Goal: Information Seeking & Learning: Learn about a topic

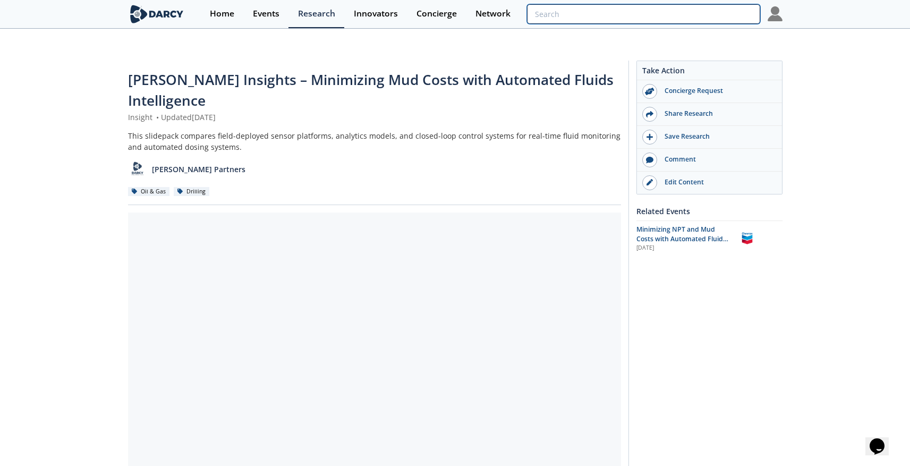
click at [721, 18] on input "search" at bounding box center [643, 14] width 233 height 20
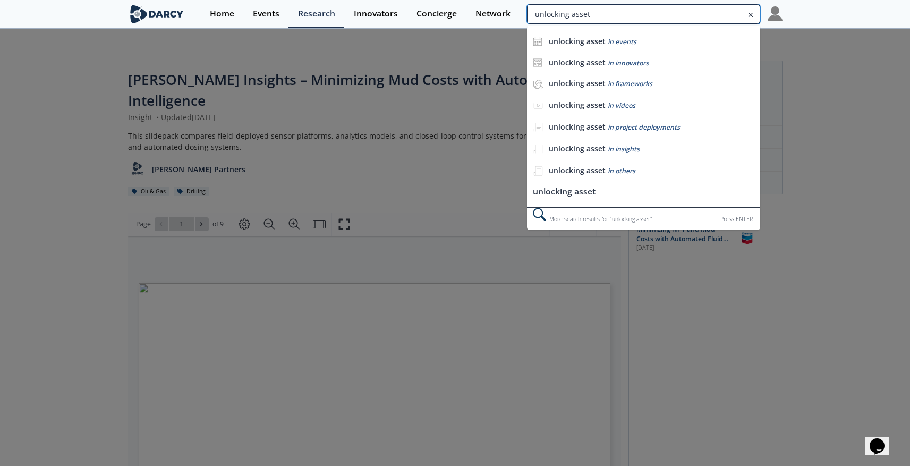
type input "unlocking asset"
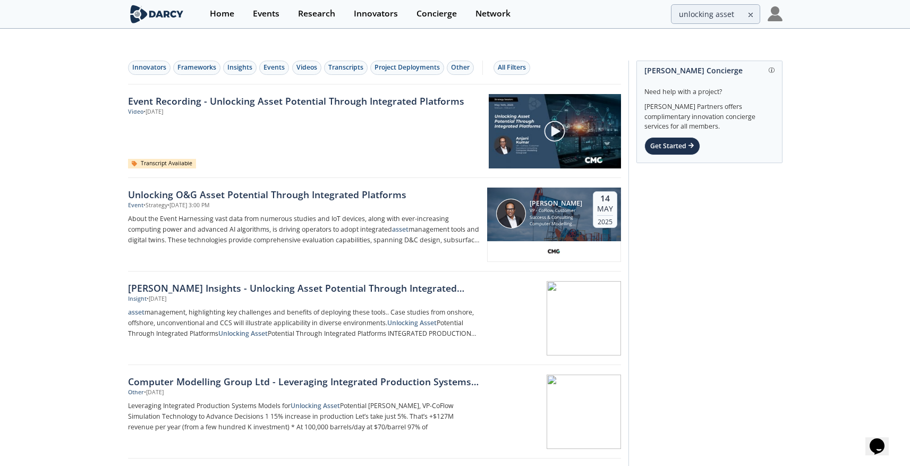
click at [522, 105] on div at bounding box center [555, 131] width 132 height 74
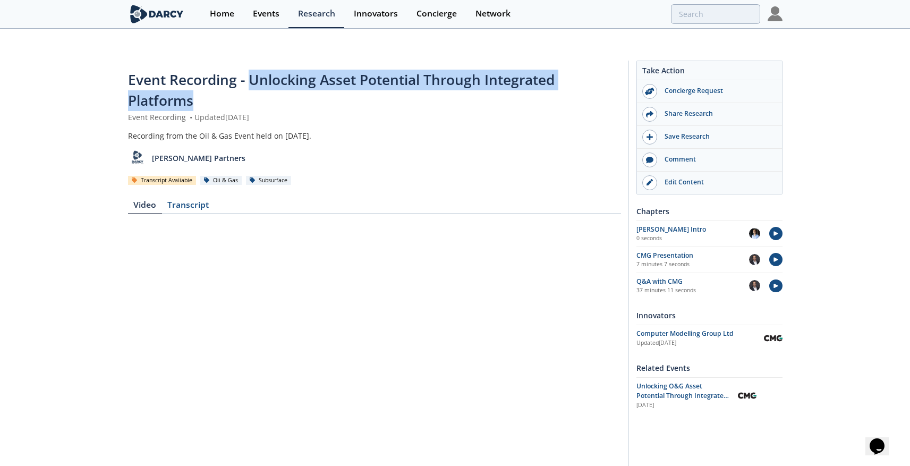
drag, startPoint x: 201, startPoint y: 77, endPoint x: 251, endPoint y: 63, distance: 52.5
click at [251, 70] on div "Event Recording - Unlocking Asset Potential Through Integrated Platforms" at bounding box center [374, 91] width 493 height 42
copy span "Unlocking Asset Potential Through Integrated Platforms"
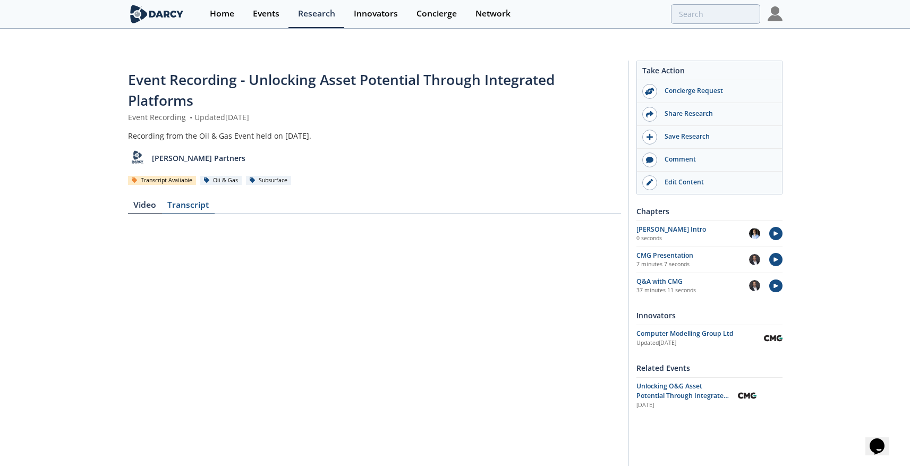
click at [191, 201] on div "Transcript" at bounding box center [188, 207] width 53 height 13
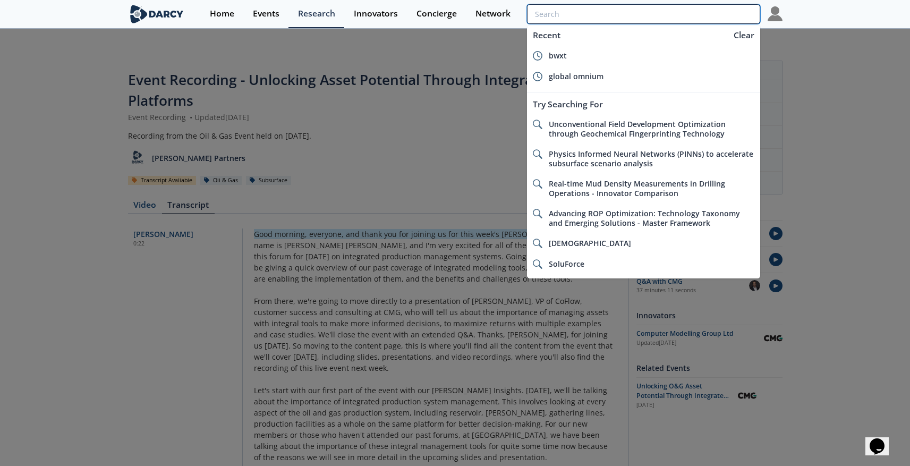
click at [715, 12] on input "search" at bounding box center [643, 14] width 233 height 20
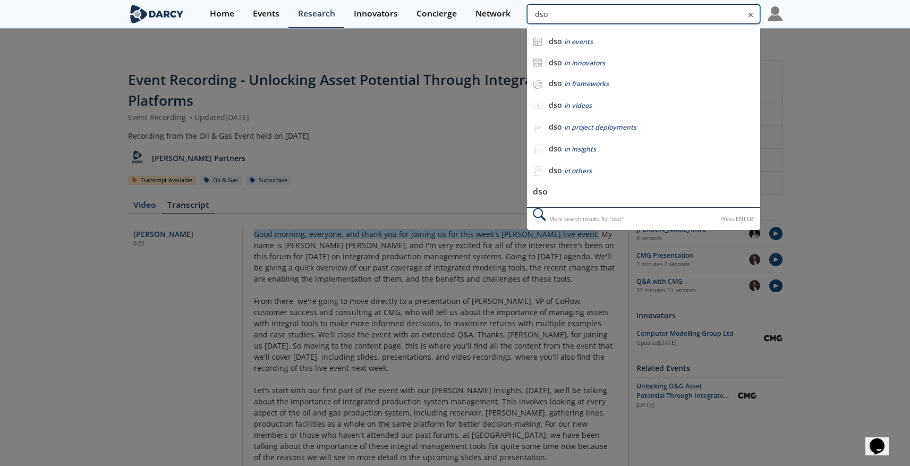
type input "dso"
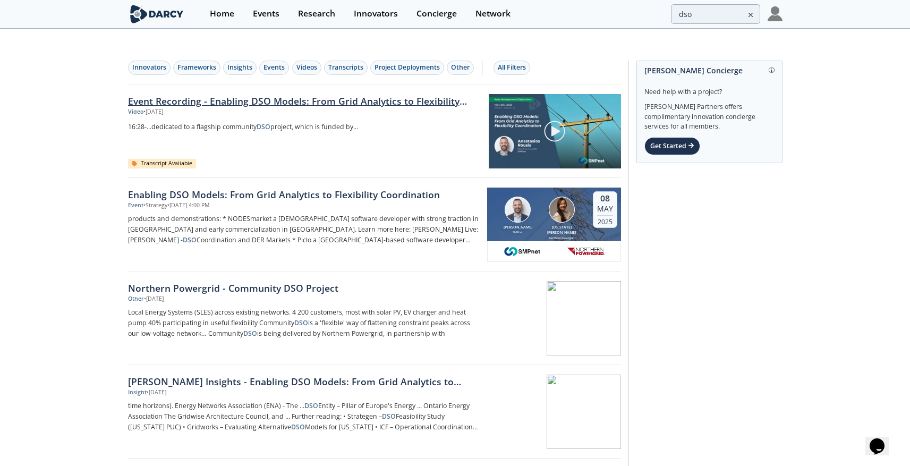
click at [274, 94] on link "Event Recording - Enabling DSO Models: From Grid Analytics to Flexibility Coord…" at bounding box center [304, 101] width 353 height 14
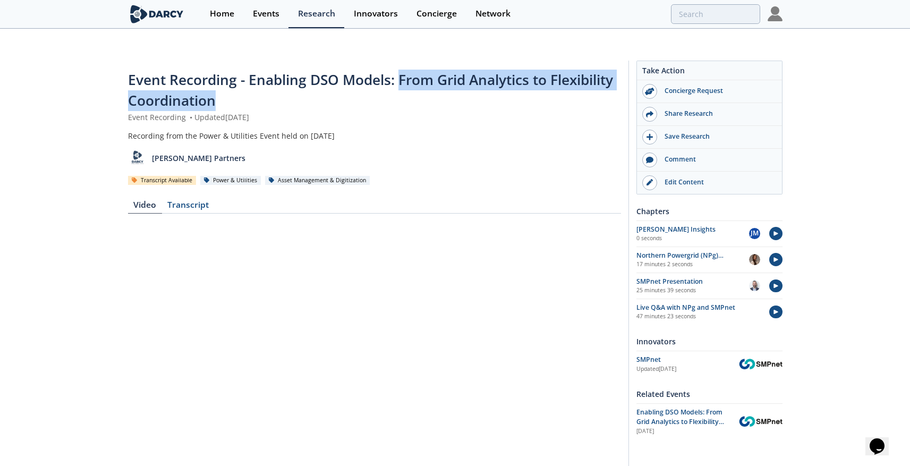
drag, startPoint x: 218, startPoint y: 78, endPoint x: 399, endPoint y: 59, distance: 182.0
click at [399, 70] on div "Event Recording - Enabling DSO Models: From Grid Analytics to Flexibility Coord…" at bounding box center [374, 91] width 493 height 42
copy span "From Grid Analytics to Flexibility Coordination"
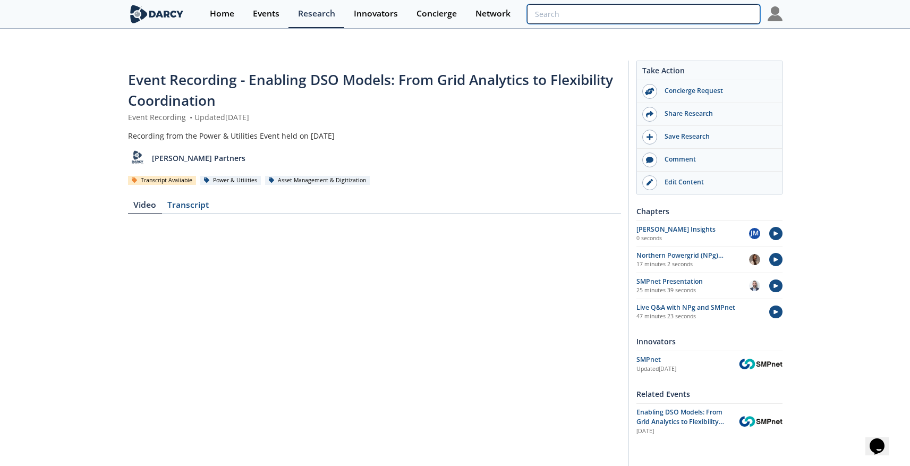
click at [693, 12] on input "search" at bounding box center [643, 14] width 233 height 20
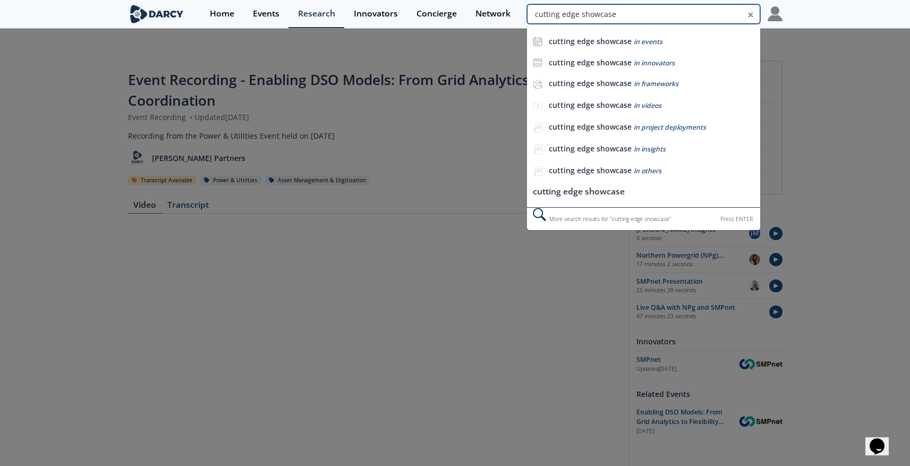
type input "cutting edge showcase"
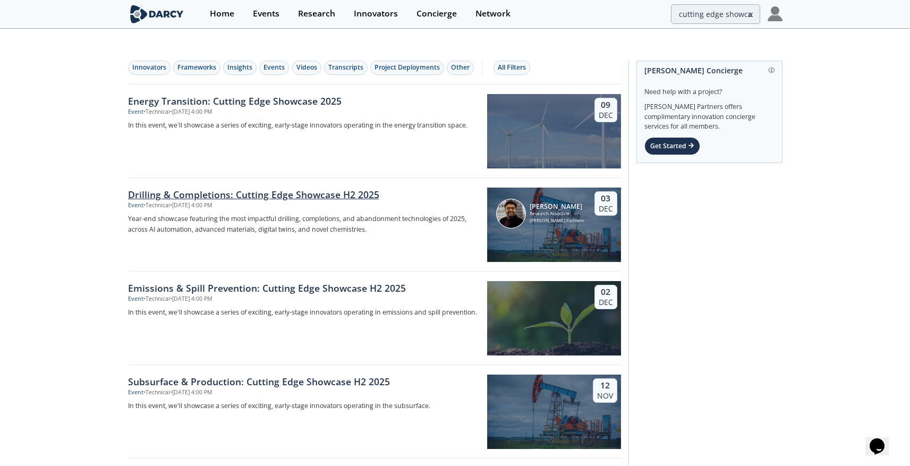
click at [244, 188] on div "Drilling & Completions: Cutting Edge Showcase H2 2025" at bounding box center [304, 195] width 352 height 14
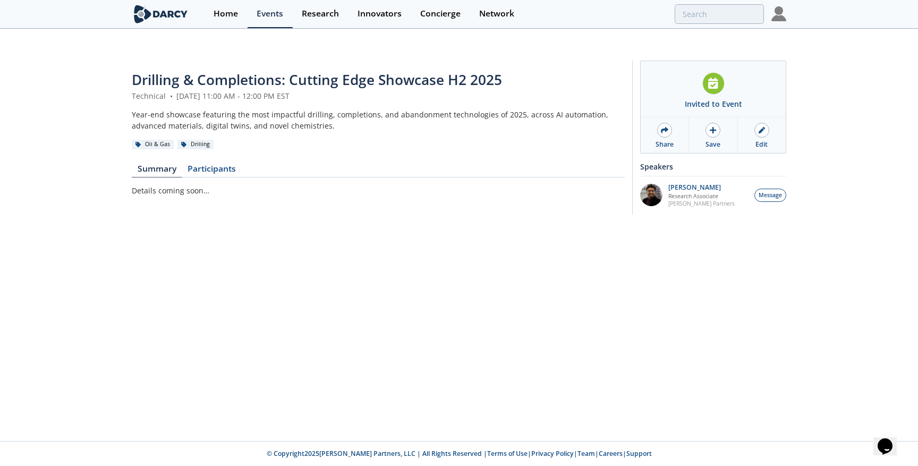
type input "cutting edge showcase"
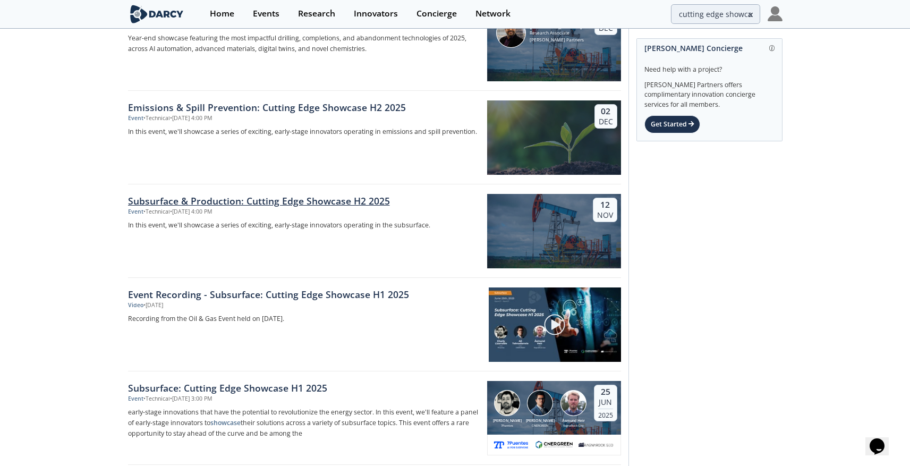
scroll to position [182, 0]
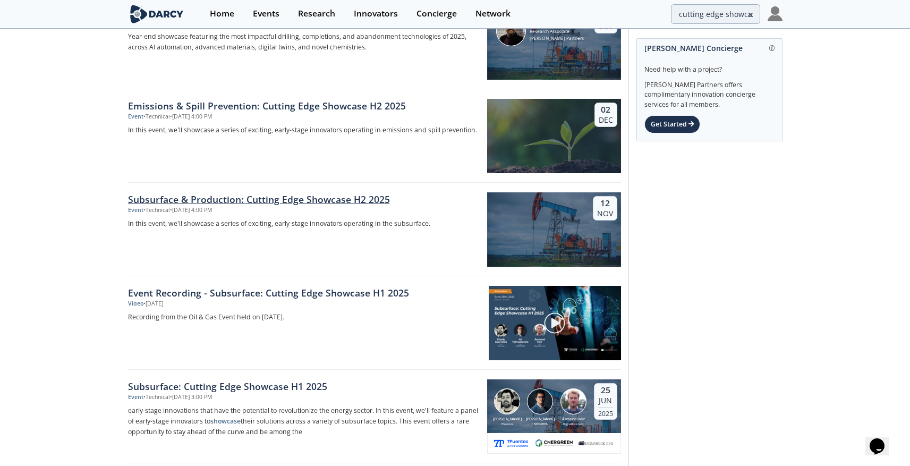
click at [278, 192] on div "Subsurface & Production: Cutting Edge Showcase H2 2025" at bounding box center [304, 199] width 352 height 14
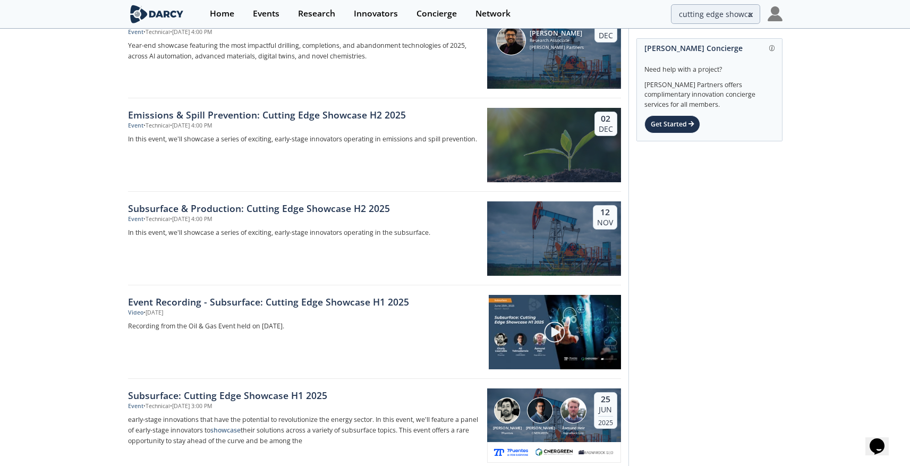
scroll to position [206, 0]
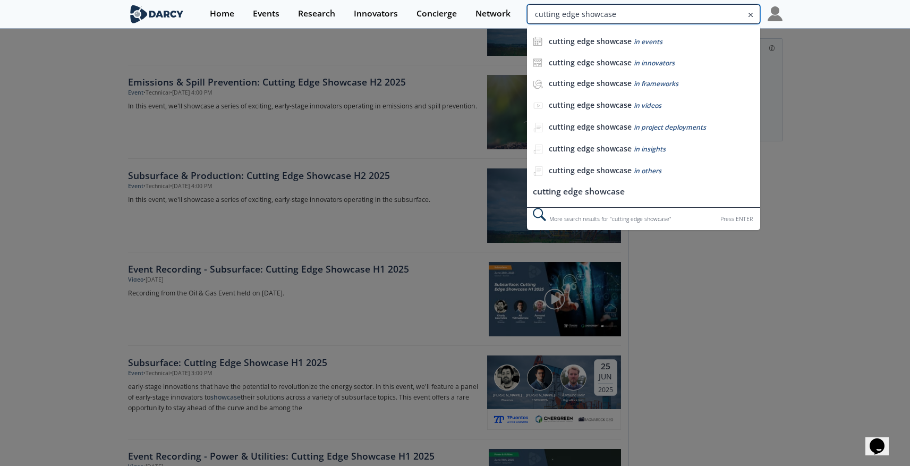
drag, startPoint x: 678, startPoint y: 12, endPoint x: 770, endPoint y: 24, distance: 92.1
click at [770, 24] on div "Home Events Research Innovators Concierge Network cutting edge showcase cutting…" at bounding box center [491, 14] width 582 height 28
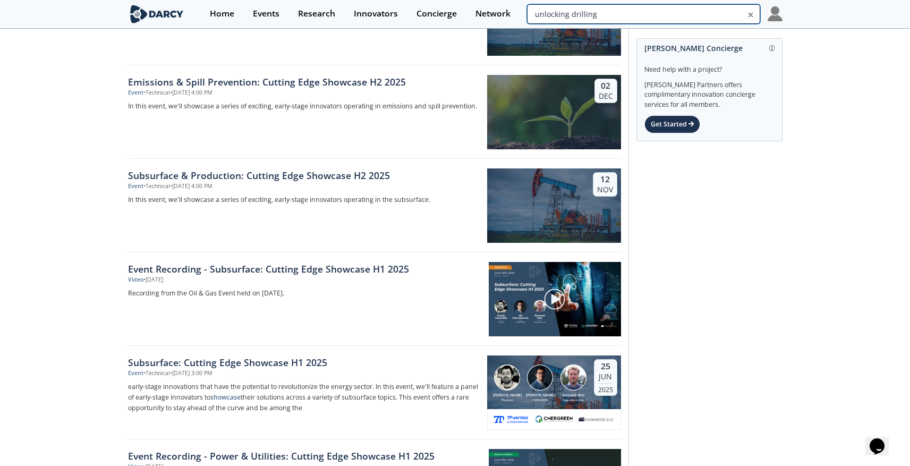
type input "unlocking drilling"
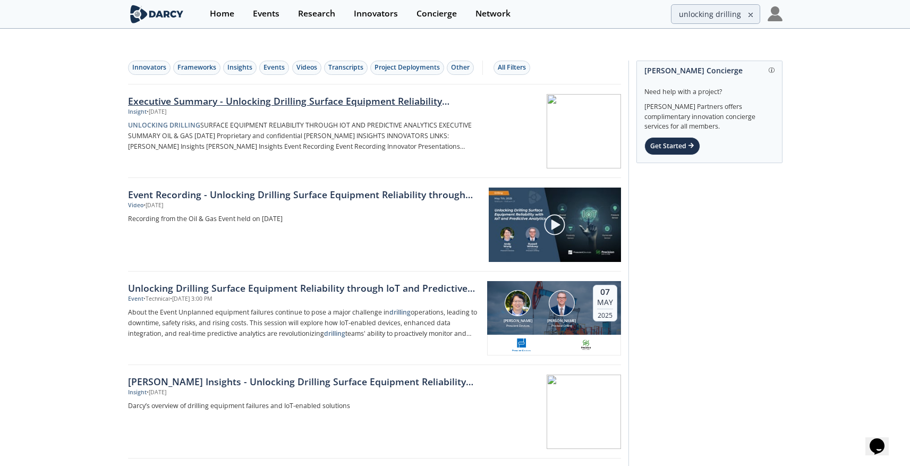
click at [295, 94] on div "Executive Summary - Unlocking Drilling Surface Equipment Reliability through Io…" at bounding box center [304, 101] width 352 height 14
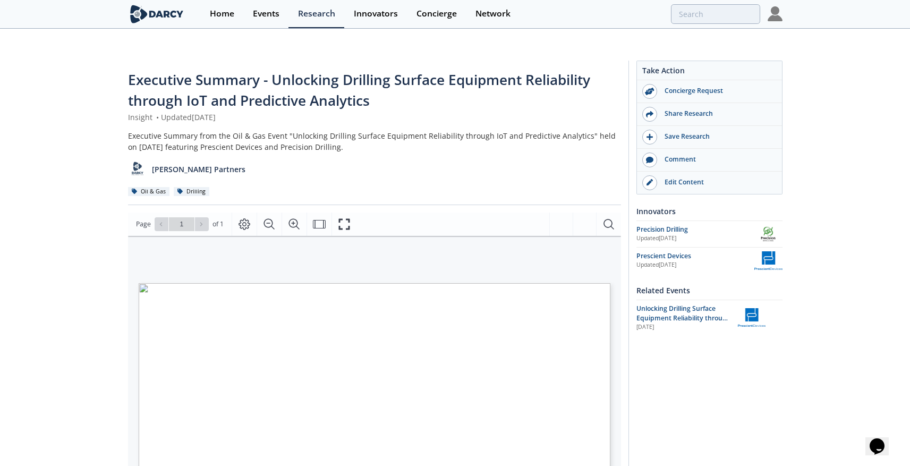
type input "unlocking drilling"
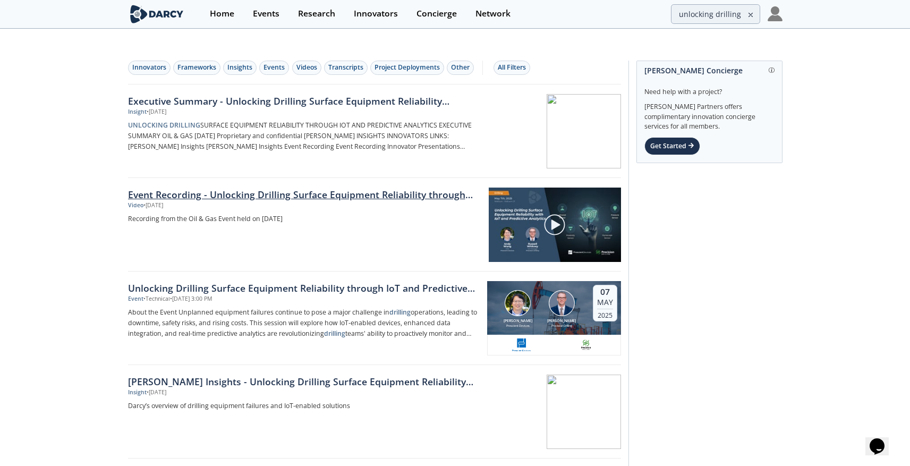
click at [293, 188] on link "Event Recording - Unlocking Drilling Surface Equipment Reliability through IoT …" at bounding box center [304, 195] width 353 height 14
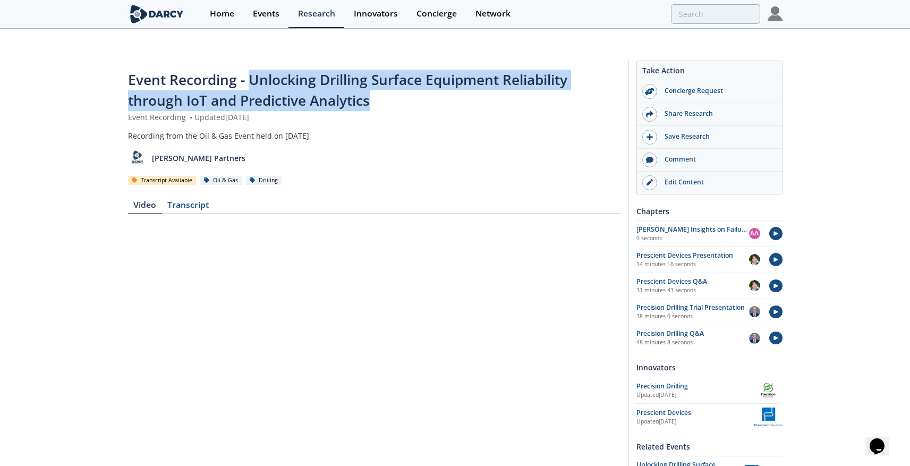
drag, startPoint x: 373, startPoint y: 79, endPoint x: 250, endPoint y: 64, distance: 124.1
click at [250, 70] on div "Event Recording - Unlocking Drilling Surface Equipment Reliability through IoT …" at bounding box center [374, 91] width 493 height 42
copy span "Unlocking Drilling Surface Equipment Reliability through IoT and Predictive Ana…"
